Goal: Check status: Check status

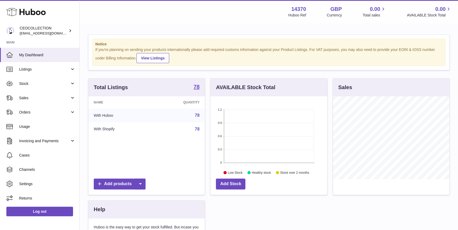
scroll to position [83, 116]
click at [45, 113] on span "Orders" at bounding box center [44, 112] width 51 height 5
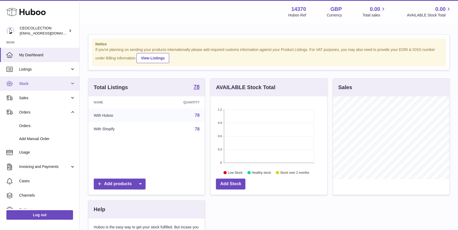
click at [44, 87] on link "Stock" at bounding box center [39, 83] width 79 height 14
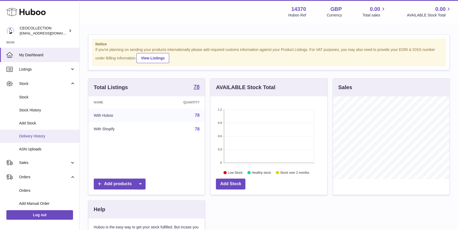
click at [44, 139] on link "Delivery History" at bounding box center [39, 136] width 79 height 13
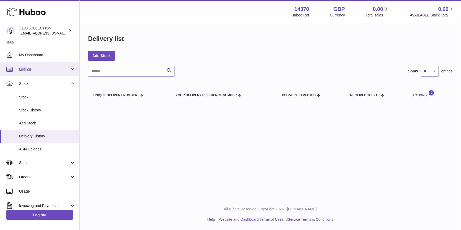
click at [43, 66] on link "Listings" at bounding box center [39, 69] width 79 height 14
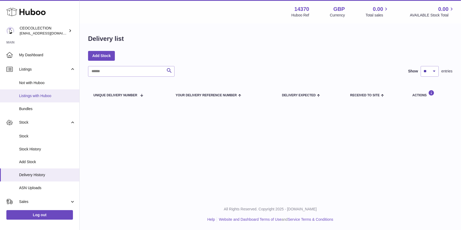
click at [42, 96] on span "Listings with Huboo" at bounding box center [47, 95] width 56 height 5
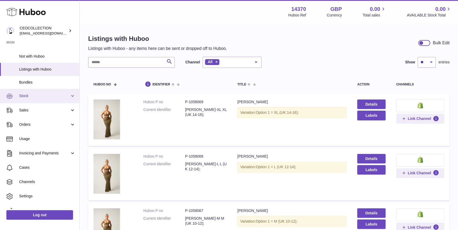
scroll to position [35, 0]
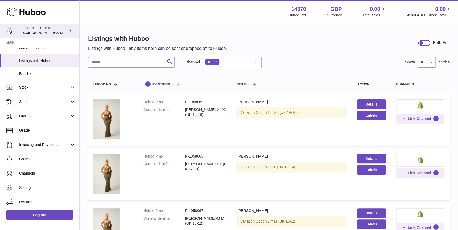
click at [48, 27] on div "CEOCOLLECTION internalAdmin-14370@internal.huboo.com" at bounding box center [44, 31] width 48 height 10
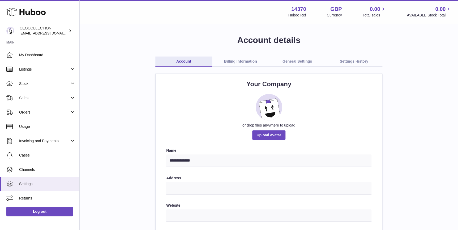
click at [233, 64] on link "Billing Information" at bounding box center [240, 62] width 57 height 10
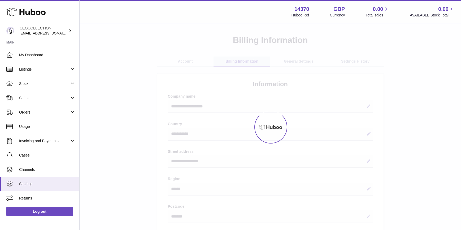
select select "**"
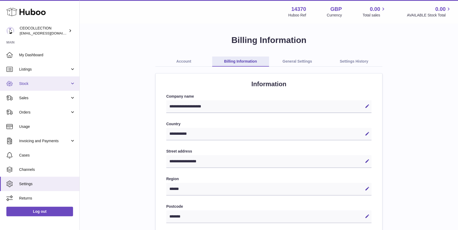
click at [41, 79] on link "Stock" at bounding box center [39, 83] width 79 height 14
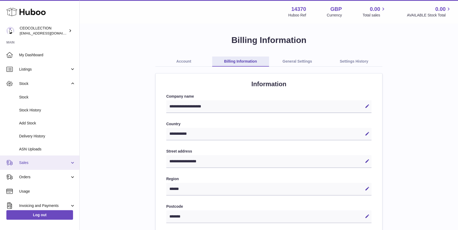
click at [43, 166] on link "Sales" at bounding box center [39, 163] width 79 height 14
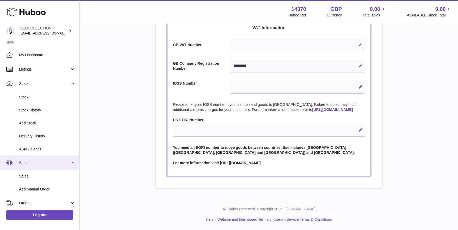
scroll to position [80, 0]
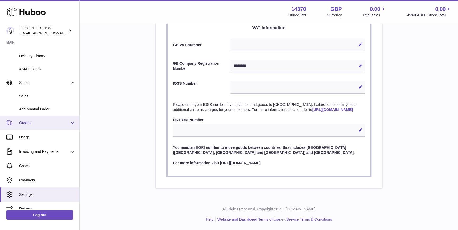
click at [40, 122] on span "Orders" at bounding box center [44, 123] width 51 height 5
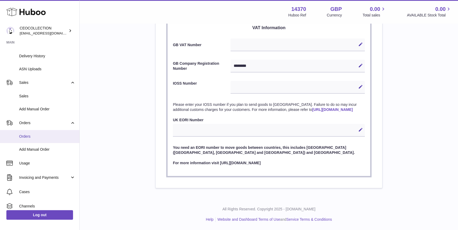
click at [39, 137] on span "Orders" at bounding box center [47, 136] width 56 height 5
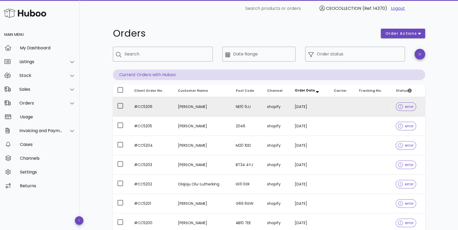
click at [211, 103] on td "[PERSON_NAME]" at bounding box center [203, 106] width 58 height 19
